Goal: Communication & Community: Answer question/provide support

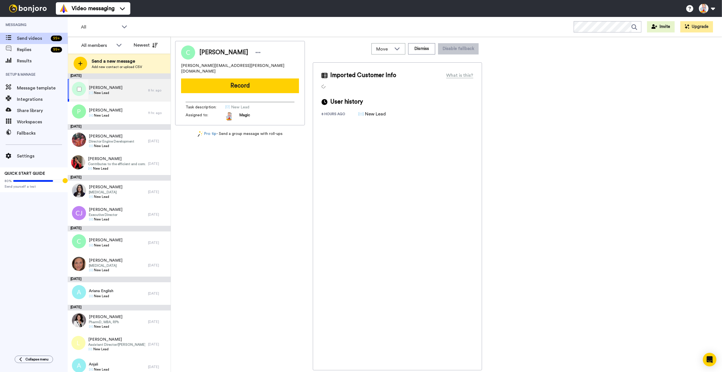
click at [114, 88] on div "Carla Kalvin ✉️ New Lead" at bounding box center [108, 90] width 80 height 23
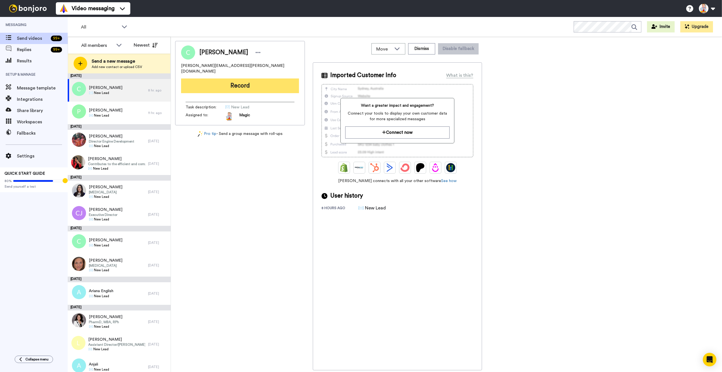
click at [234, 80] on button "Record" at bounding box center [240, 85] width 118 height 15
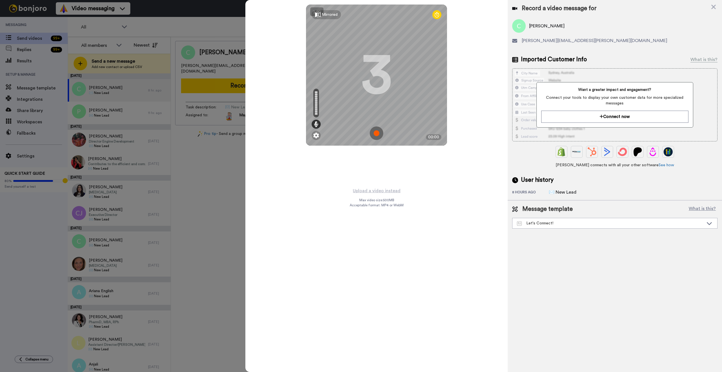
click at [377, 131] on img at bounding box center [377, 133] width 14 height 14
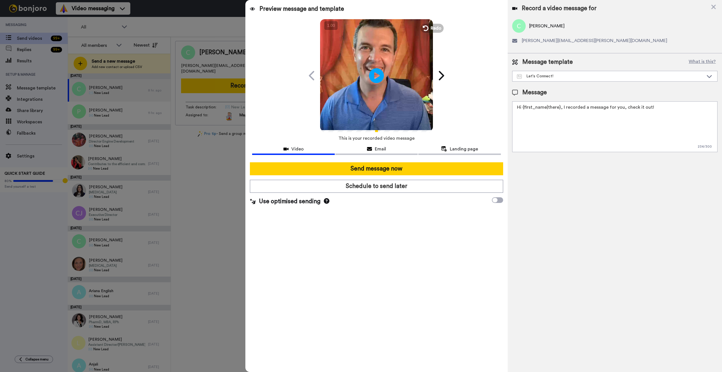
click at [374, 78] on icon "Play/Pause" at bounding box center [376, 75] width 15 height 27
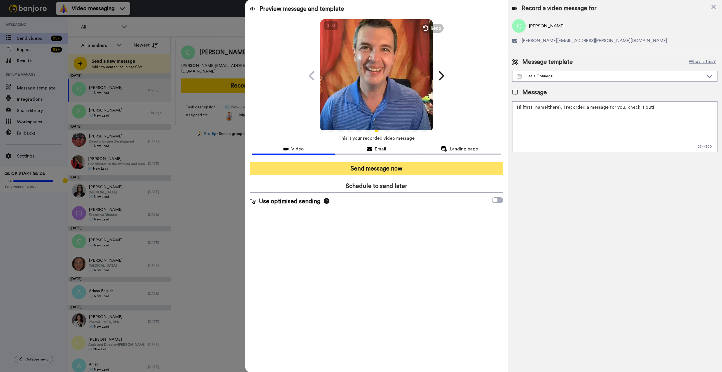
click at [411, 168] on button "Send message now" at bounding box center [376, 168] width 253 height 13
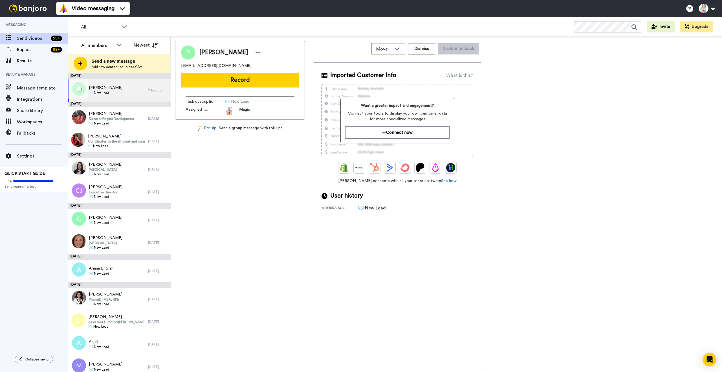
click at [114, 93] on span "✉️ New Lead" at bounding box center [106, 92] width 34 height 5
click at [208, 85] on button "Record" at bounding box center [240, 80] width 118 height 15
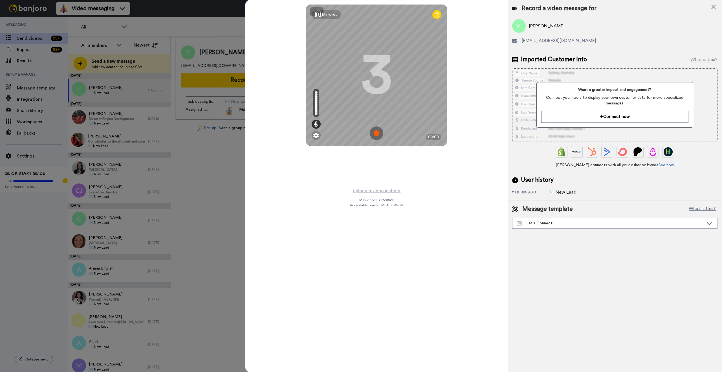
click at [377, 133] on img at bounding box center [377, 133] width 14 height 14
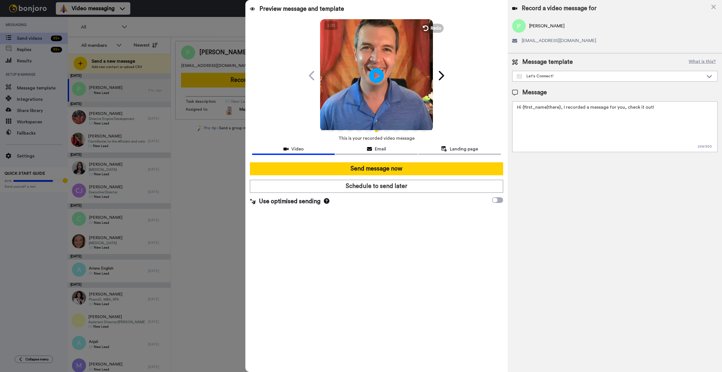
click at [378, 79] on icon at bounding box center [376, 75] width 15 height 15
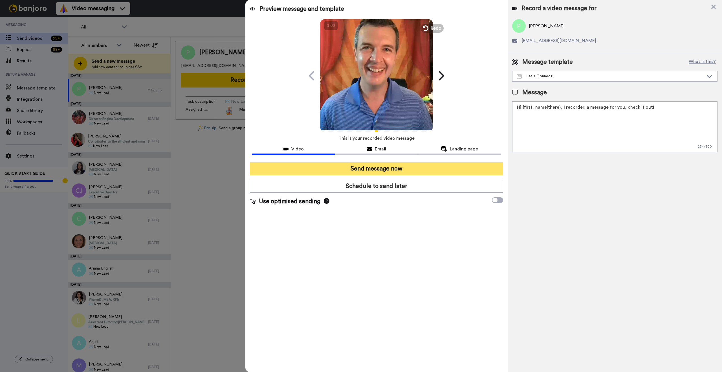
click at [389, 167] on button "Send message now" at bounding box center [376, 168] width 253 height 13
